Goal: Check status

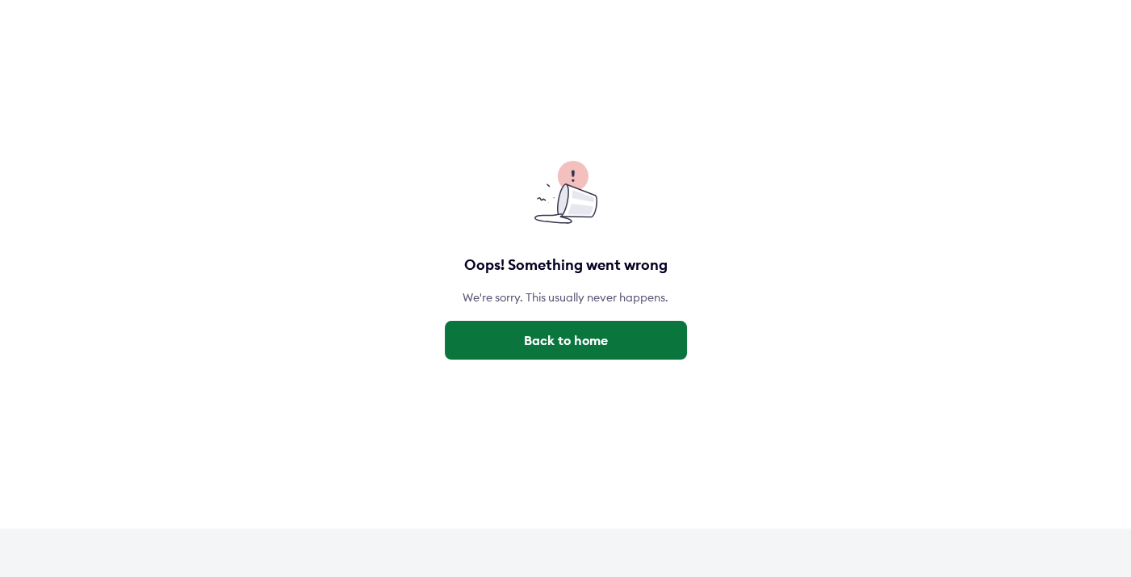
click at [575, 329] on button "Back to home" at bounding box center [566, 340] width 242 height 39
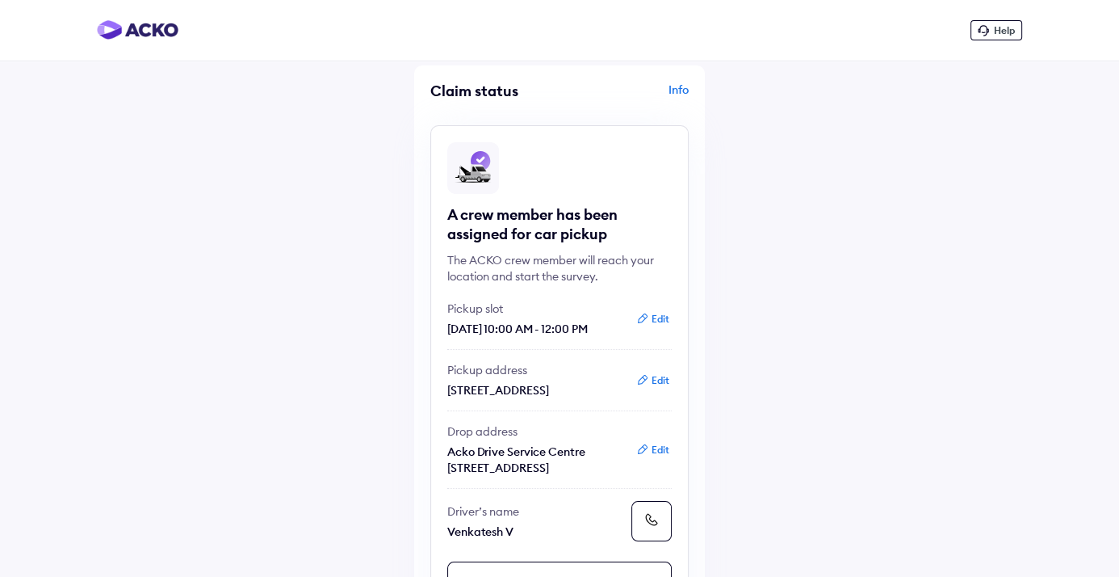
click at [664, 388] on button "Edit" at bounding box center [652, 380] width 43 height 16
